Goal: Obtain resource: Obtain resource

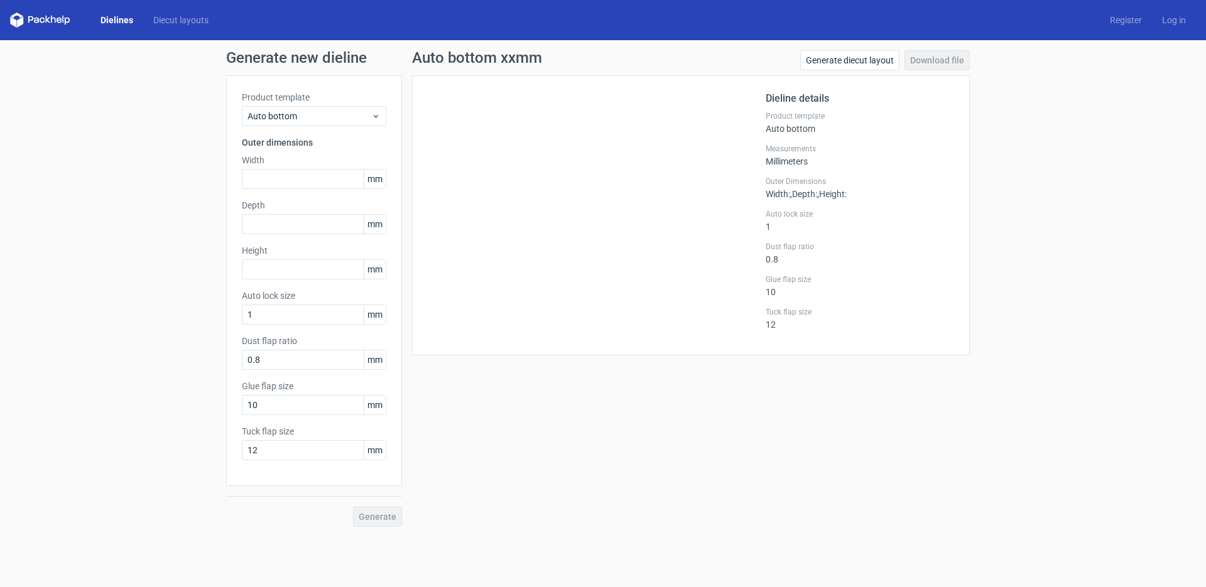
click at [31, 13] on icon at bounding box center [40, 20] width 60 height 15
click at [176, 22] on link "Diecut layouts" at bounding box center [180, 20] width 75 height 13
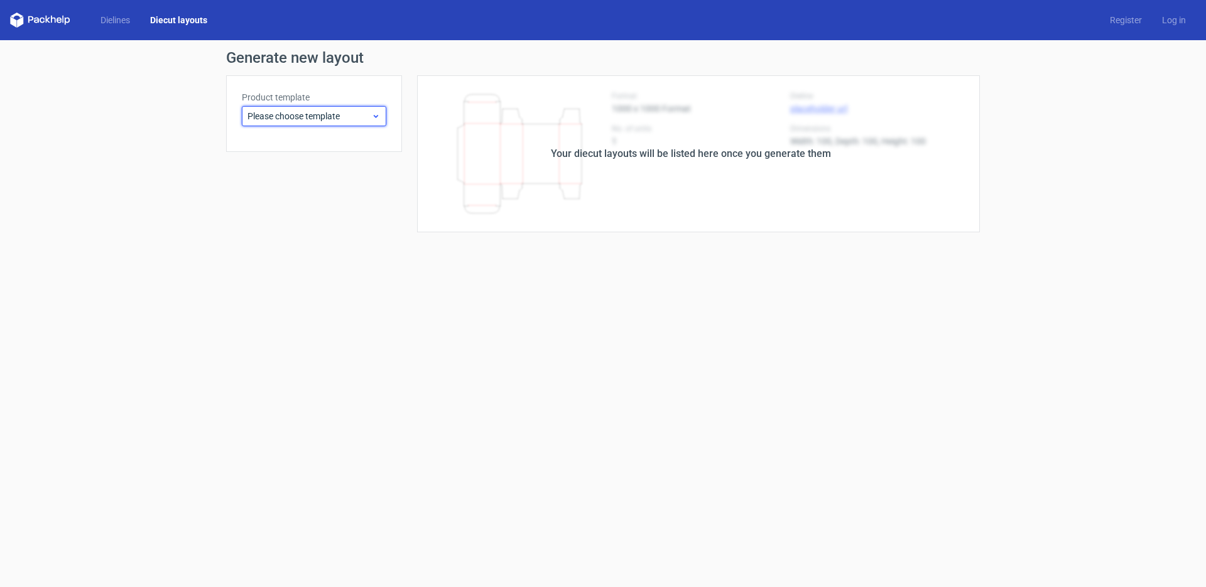
click at [334, 110] on span "Please choose template" at bounding box center [309, 116] width 124 height 13
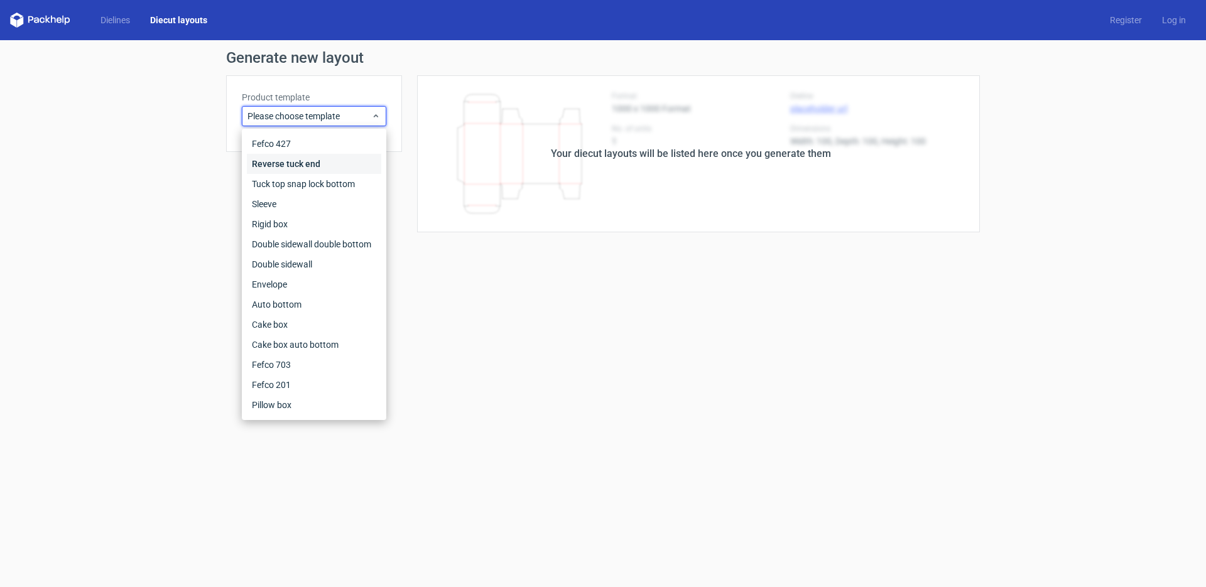
click at [325, 155] on div "Reverse tuck end" at bounding box center [314, 164] width 134 height 20
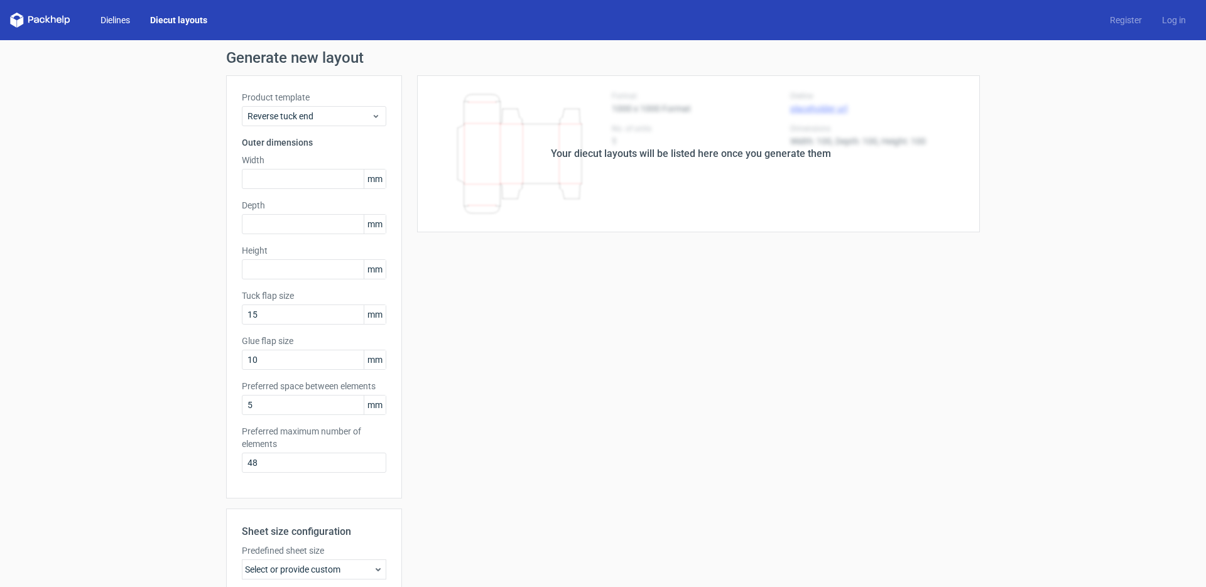
click at [118, 24] on link "Dielines" at bounding box center [115, 20] width 50 height 13
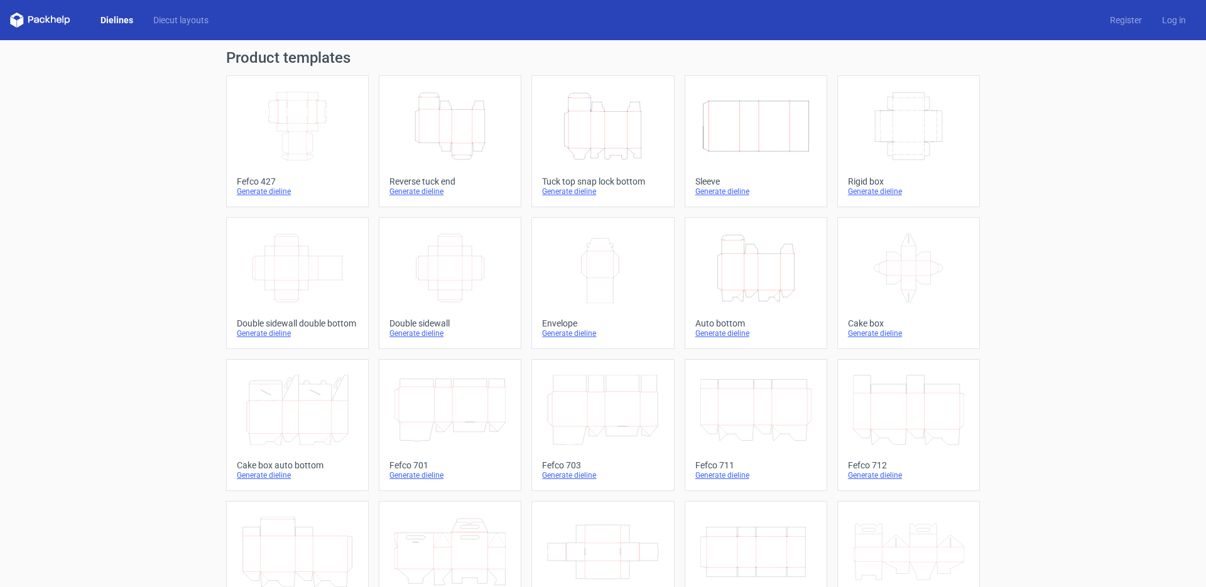
click at [50, 20] on icon at bounding box center [40, 20] width 60 height 15
click at [35, 20] on icon at bounding box center [36, 21] width 5 height 6
click at [34, 21] on icon at bounding box center [40, 20] width 60 height 15
click at [26, 19] on icon at bounding box center [40, 20] width 60 height 15
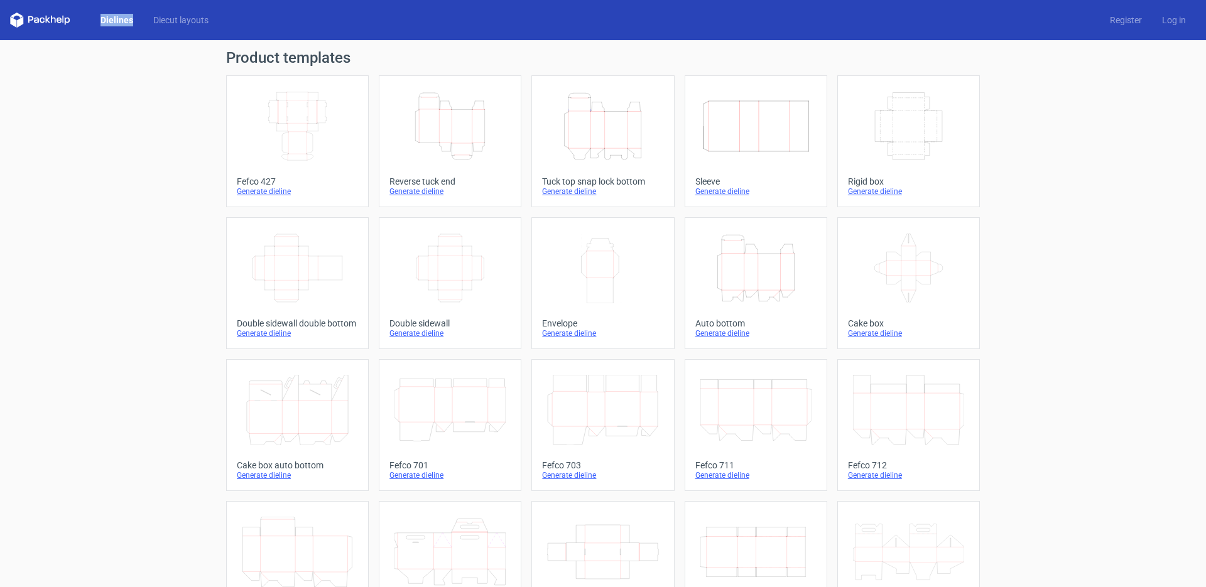
click at [27, 19] on icon at bounding box center [40, 20] width 60 height 15
